Goal: Task Accomplishment & Management: Manage account settings

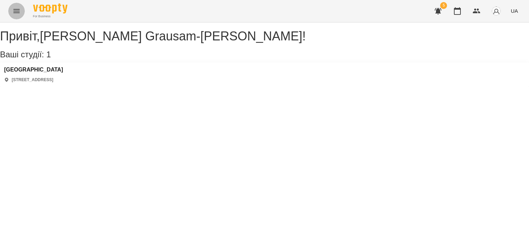
click at [16, 9] on icon "Menu" at bounding box center [16, 11] width 6 height 4
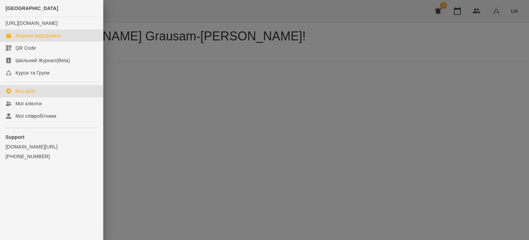
click at [20, 39] on div "Журнал відвідувань" at bounding box center [39, 35] width 46 height 7
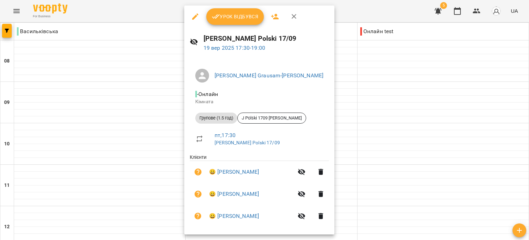
click at [212, 79] on div at bounding box center [204, 76] width 19 height 14
click at [241, 15] on span "Урок відбувся" at bounding box center [235, 16] width 47 height 8
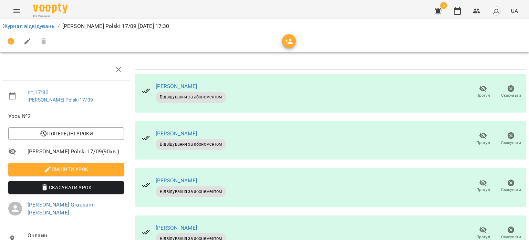
scroll to position [71, 0]
click at [479, 225] on icon "button" at bounding box center [483, 229] width 8 height 8
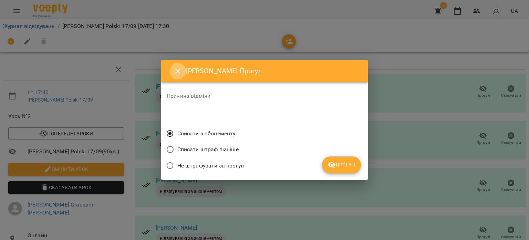
click at [179, 69] on icon "Close" at bounding box center [177, 71] width 5 height 5
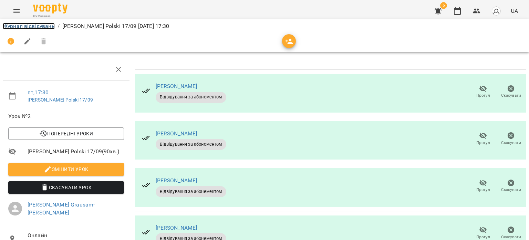
click at [29, 25] on link "Журнал відвідувань" at bounding box center [29, 26] width 52 height 7
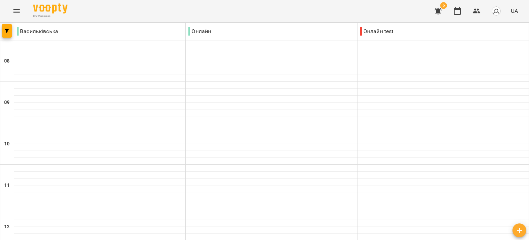
scroll to position [416, 0]
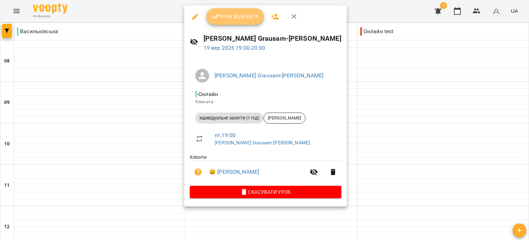
click at [237, 17] on span "Урок відбувся" at bounding box center [235, 16] width 47 height 8
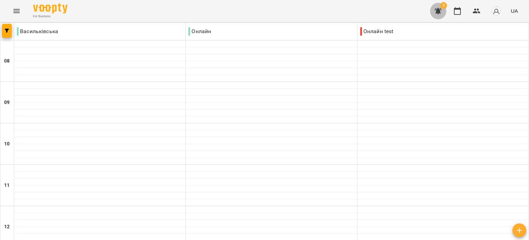
click at [440, 11] on icon "button" at bounding box center [438, 11] width 7 height 7
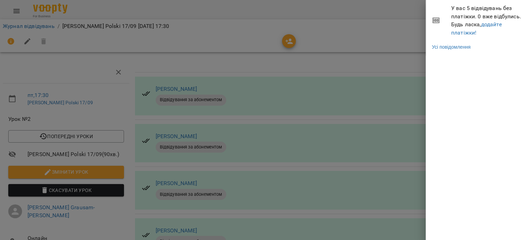
click at [389, 34] on div at bounding box center [264, 120] width 529 height 240
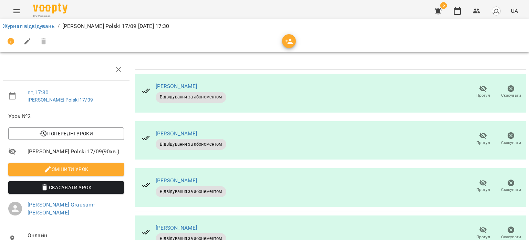
scroll to position [71, 0]
click at [479, 225] on icon "button" at bounding box center [483, 229] width 8 height 8
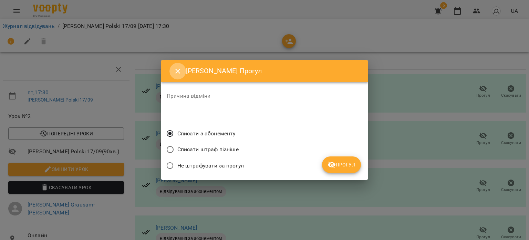
click at [176, 70] on icon "Close" at bounding box center [177, 71] width 5 height 5
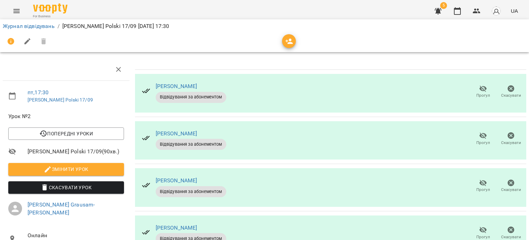
scroll to position [14, 0]
